Goal: Information Seeking & Learning: Check status

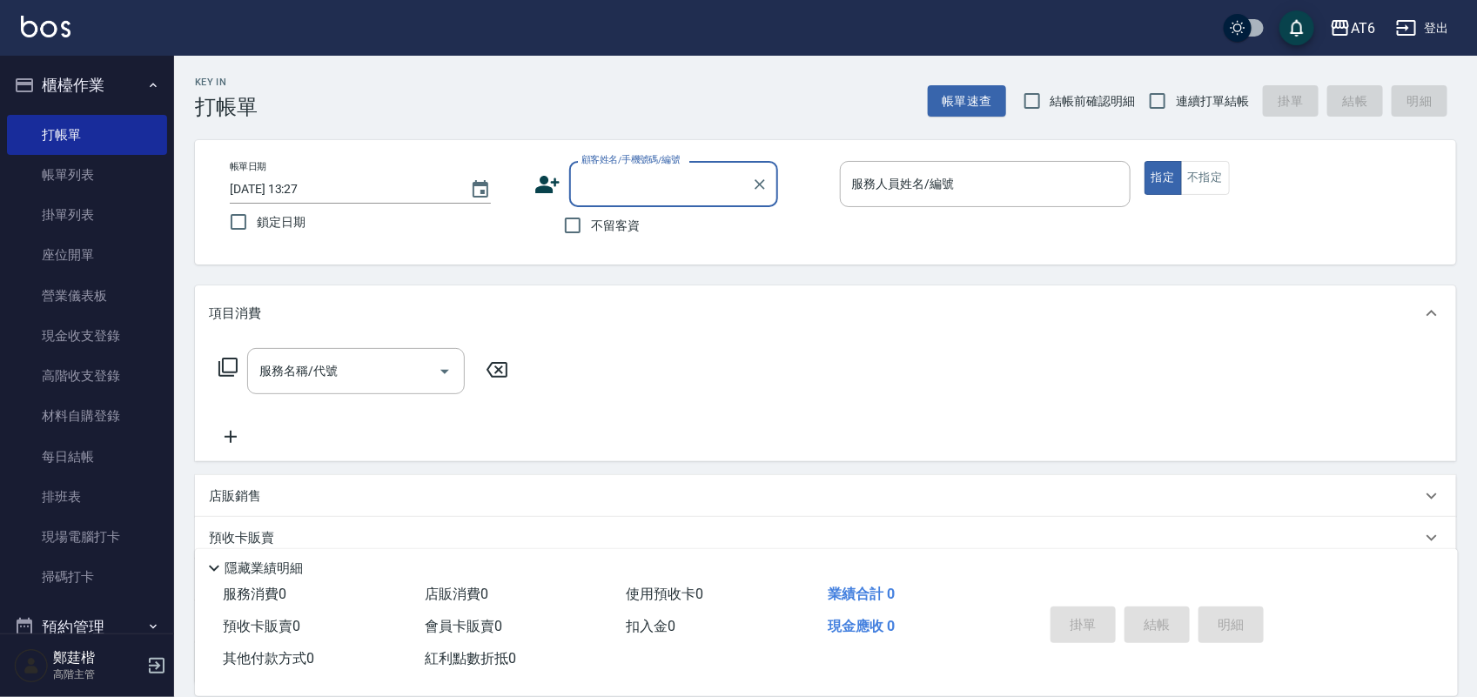
click at [81, 84] on button "櫃檯作業" at bounding box center [87, 85] width 160 height 45
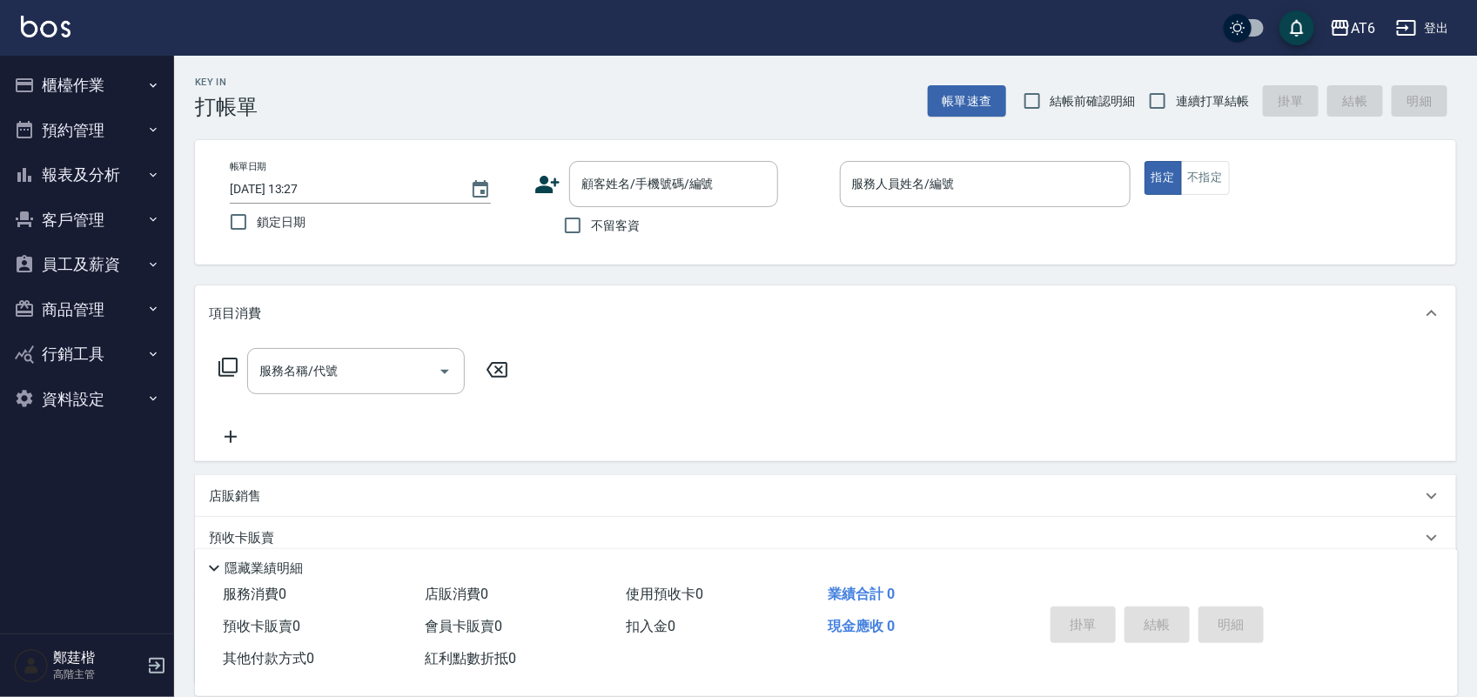
click at [81, 171] on button "報表及分析" at bounding box center [87, 174] width 160 height 45
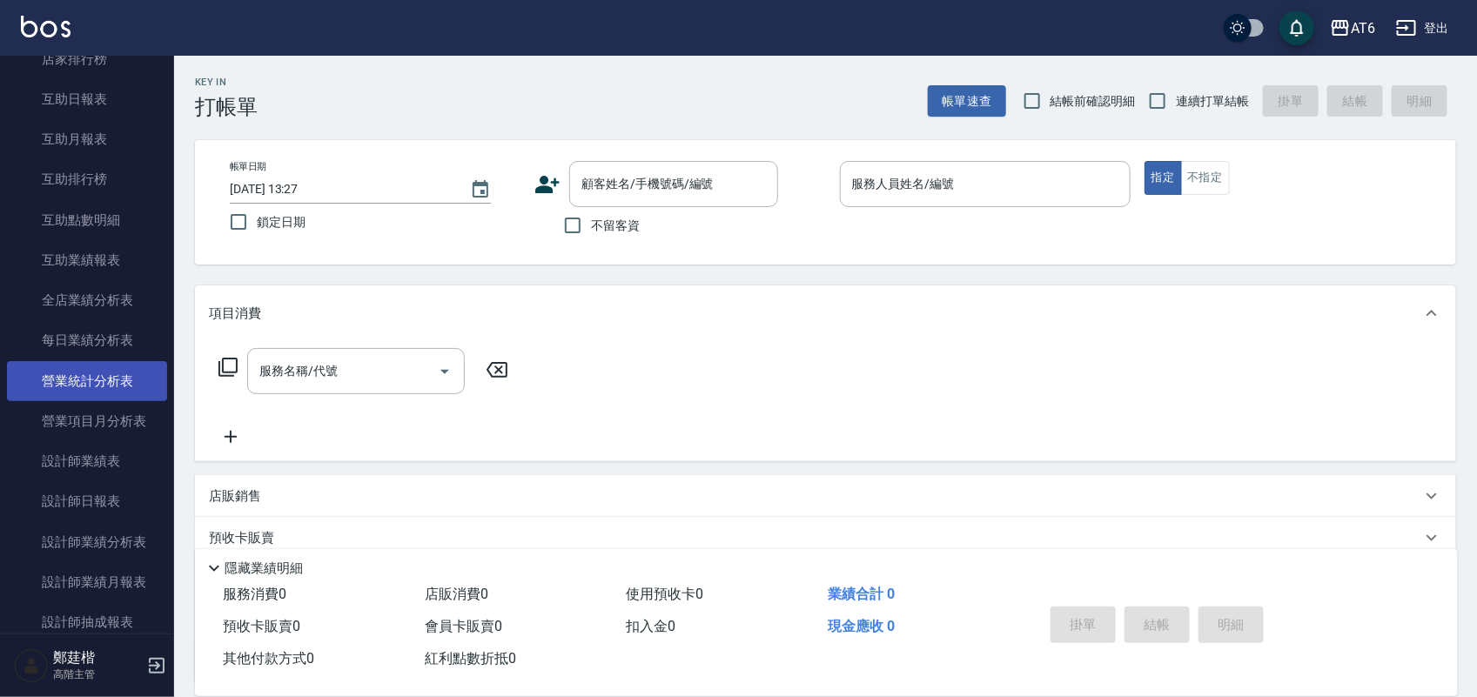
scroll to position [435, 0]
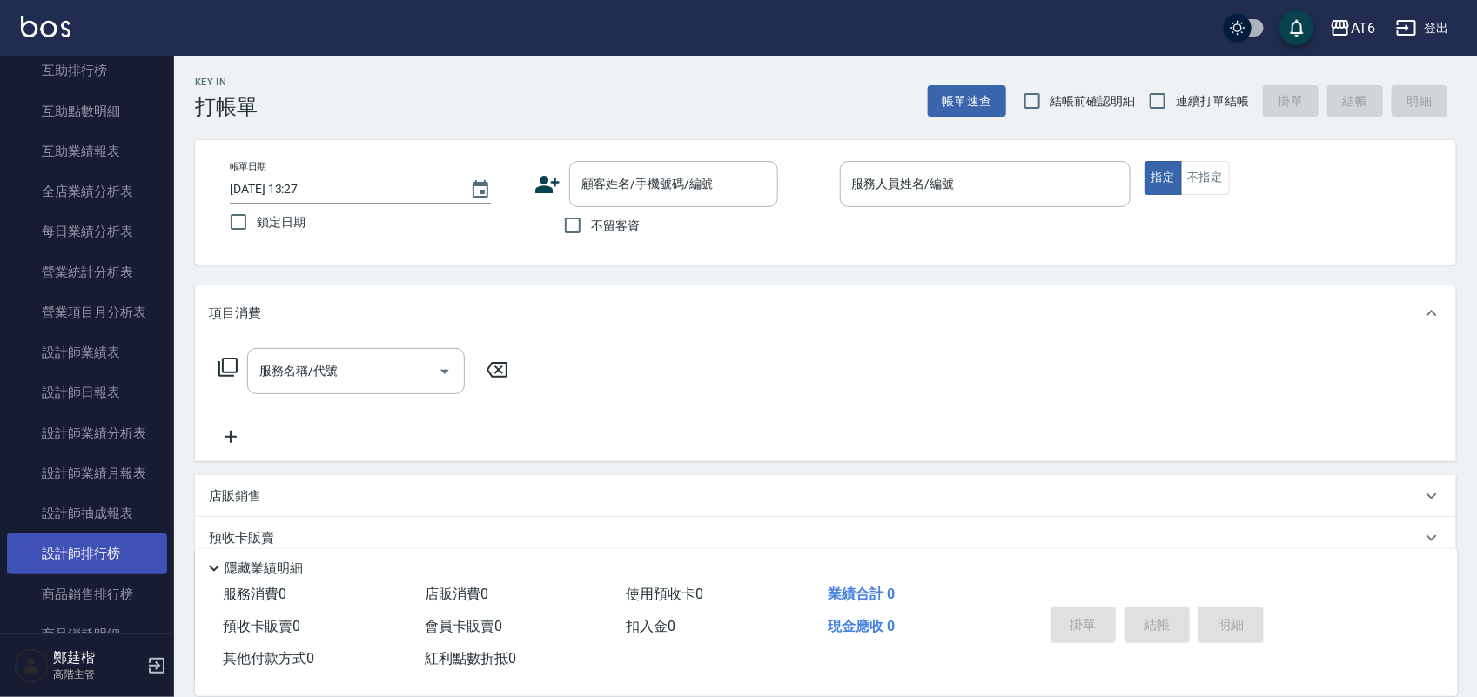
click at [124, 545] on link "設計師排行榜" at bounding box center [87, 554] width 160 height 40
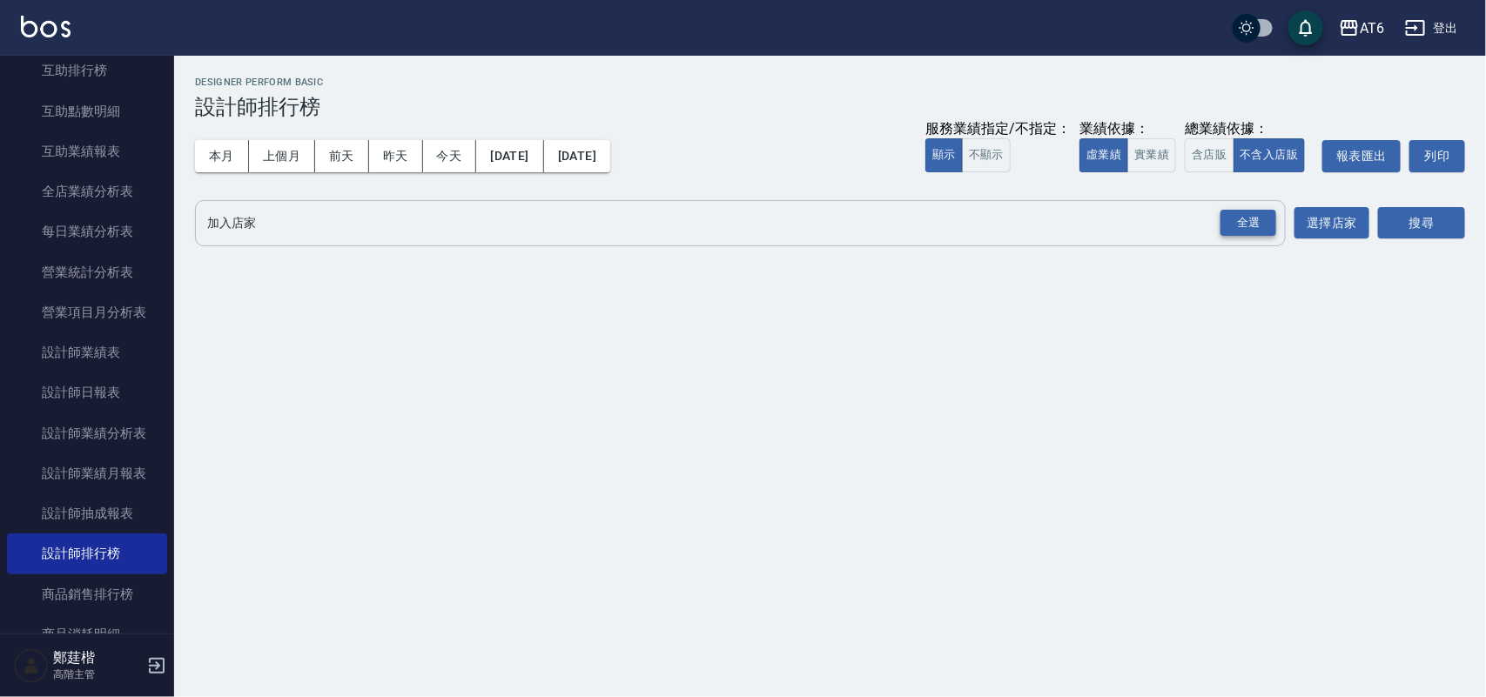
click at [1265, 215] on div "全選" at bounding box center [1248, 223] width 56 height 27
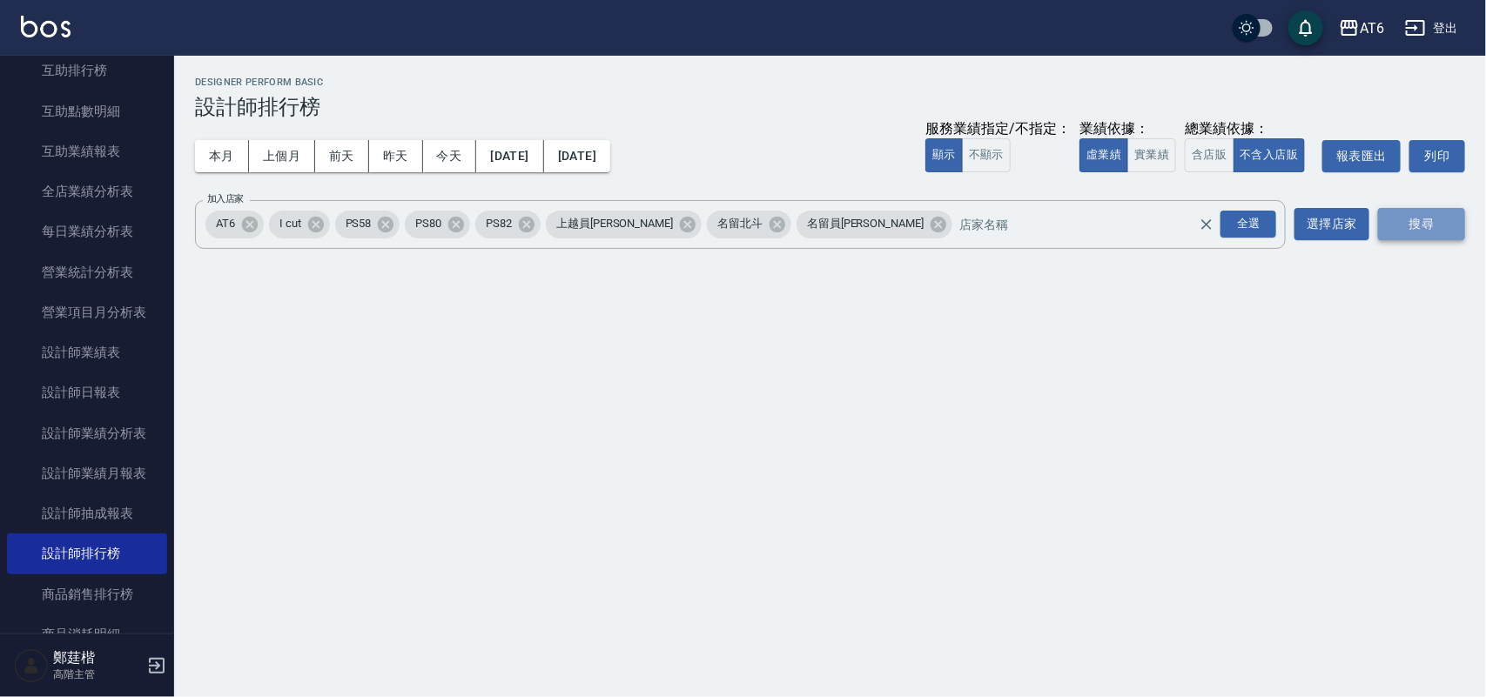
click at [1427, 228] on button "搜尋" at bounding box center [1421, 224] width 87 height 32
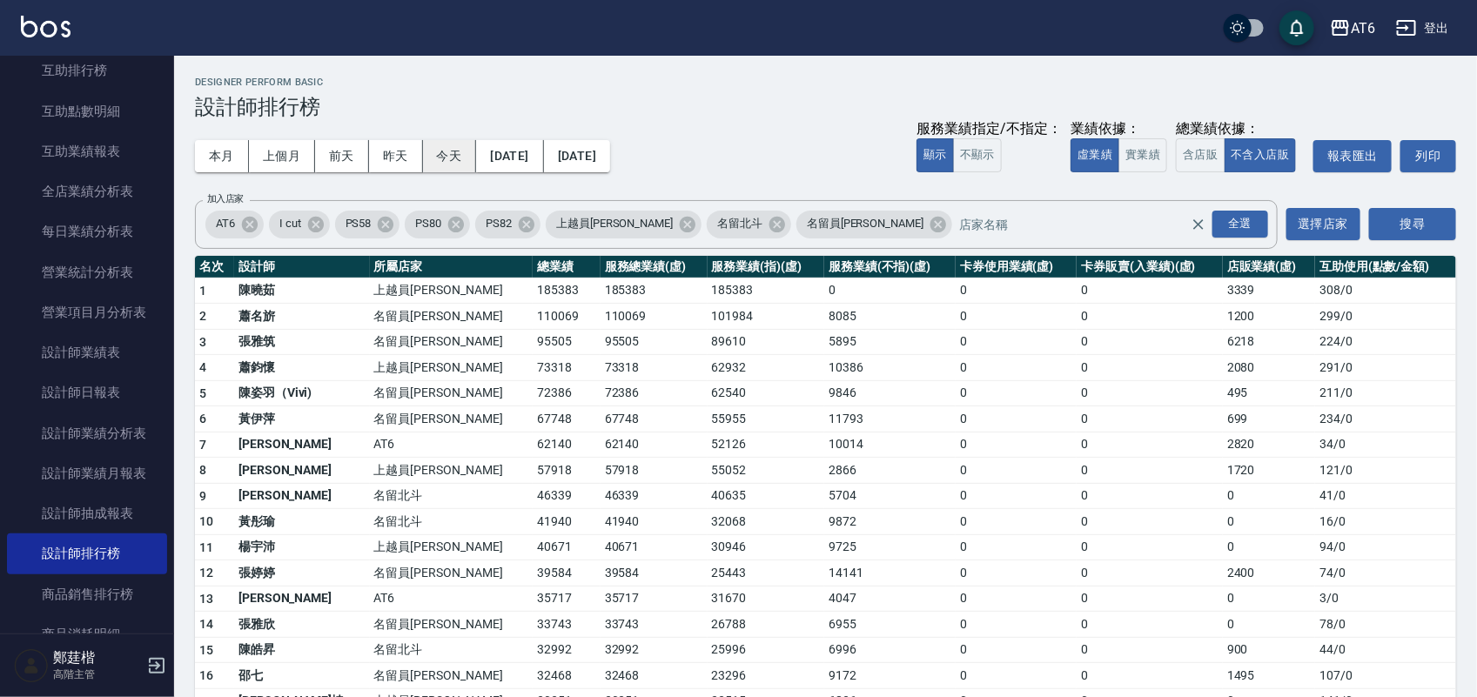
click at [468, 163] on button "今天" at bounding box center [450, 156] width 54 height 32
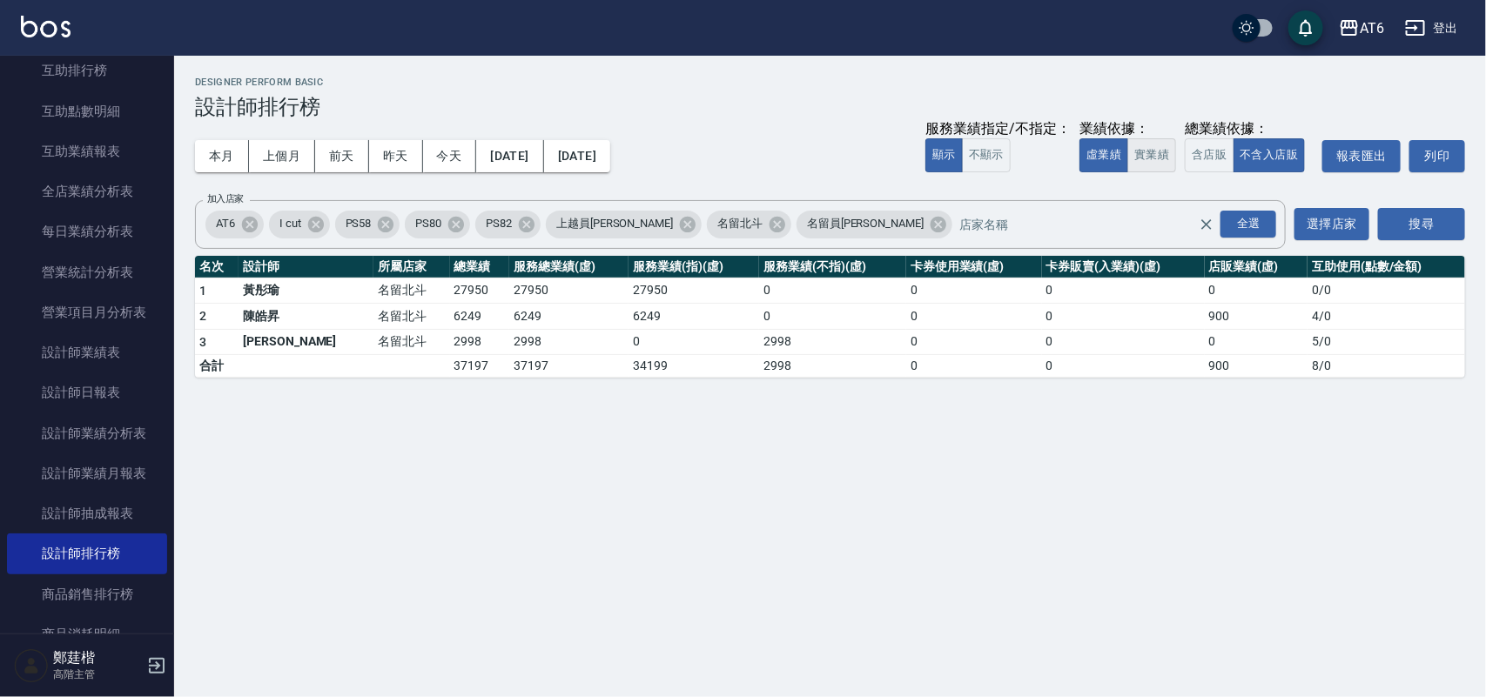
click at [1152, 165] on button "實業績" at bounding box center [1151, 155] width 49 height 34
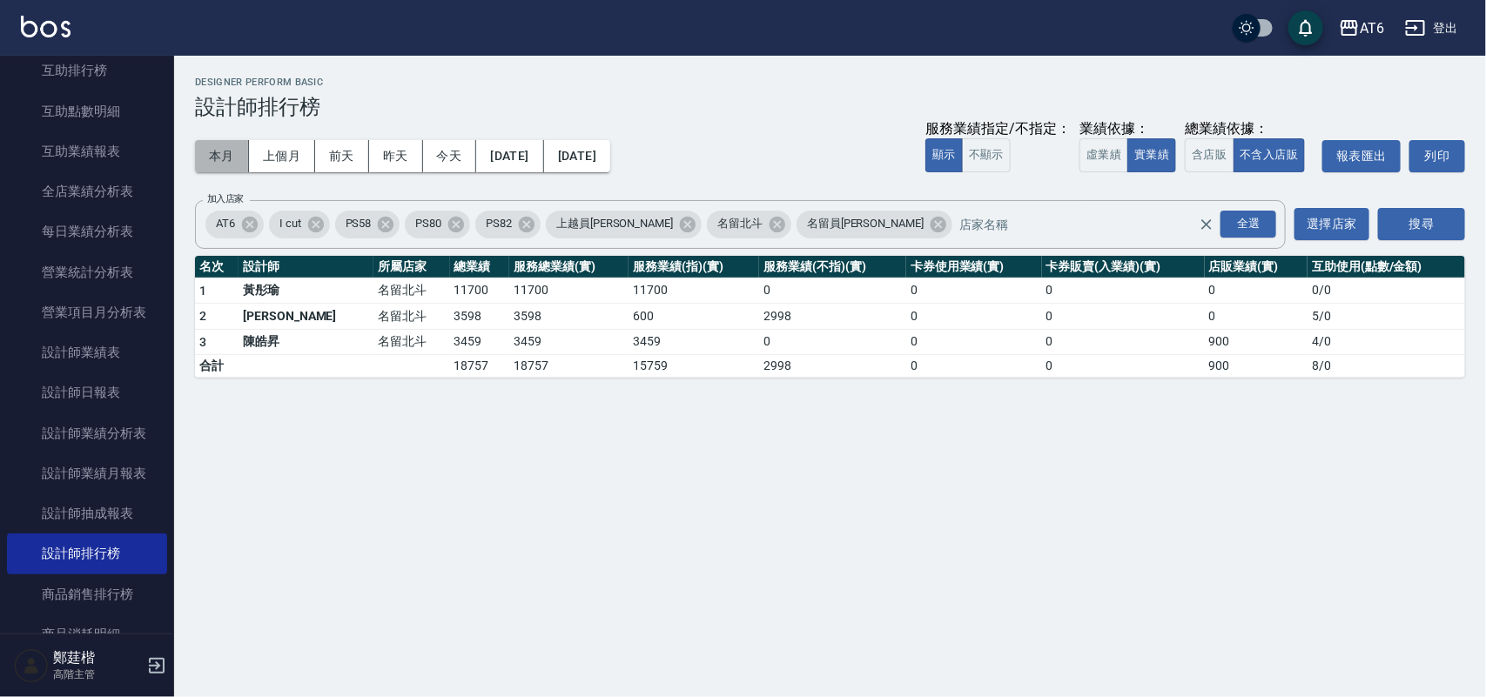
click at [213, 146] on button "本月" at bounding box center [222, 156] width 54 height 32
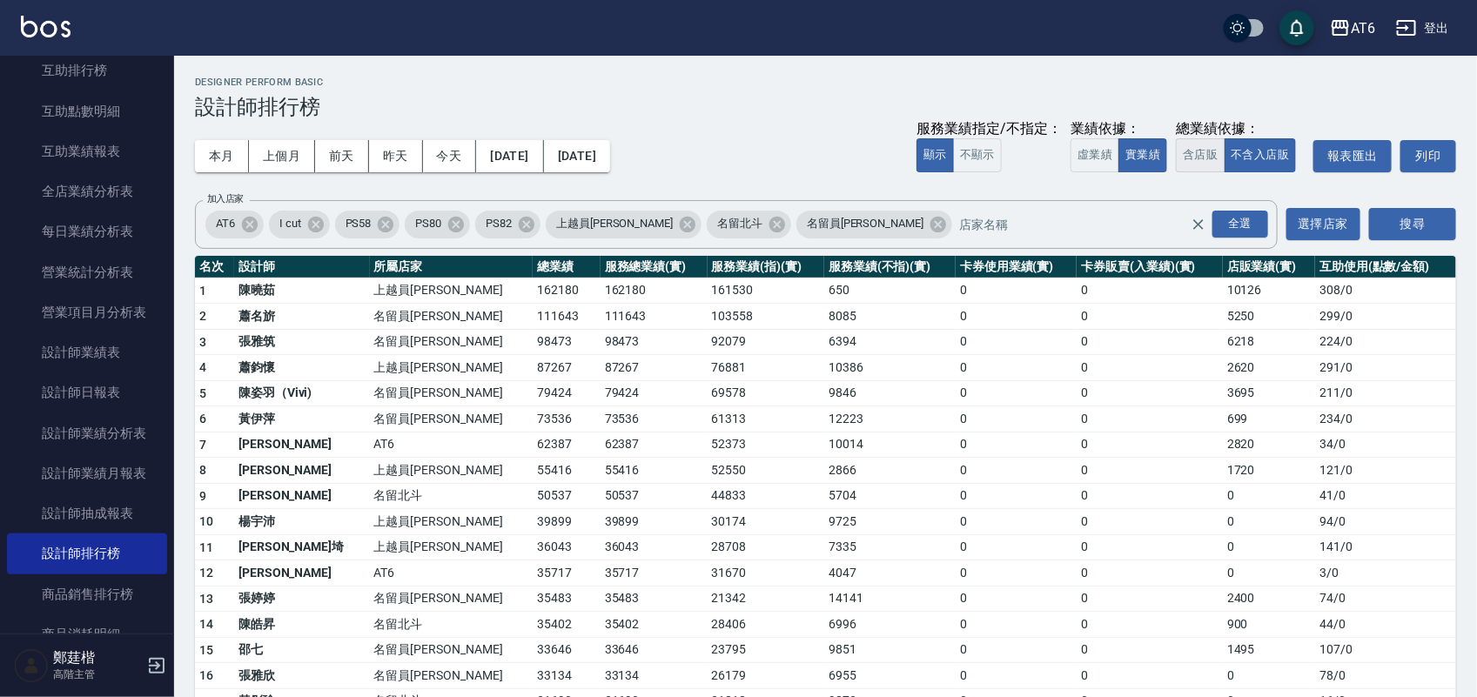
click at [1192, 154] on button "含店販" at bounding box center [1200, 155] width 49 height 34
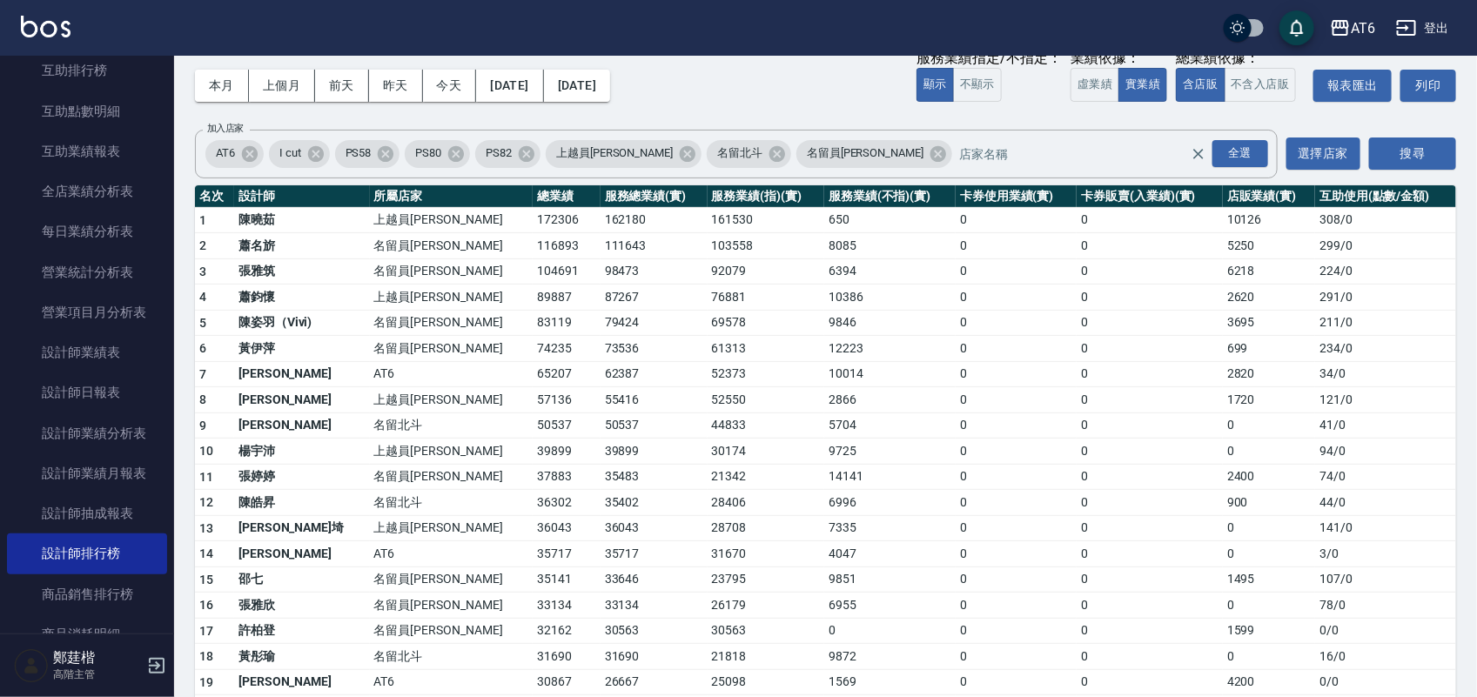
scroll to position [109, 0]
